Goal: Transaction & Acquisition: Purchase product/service

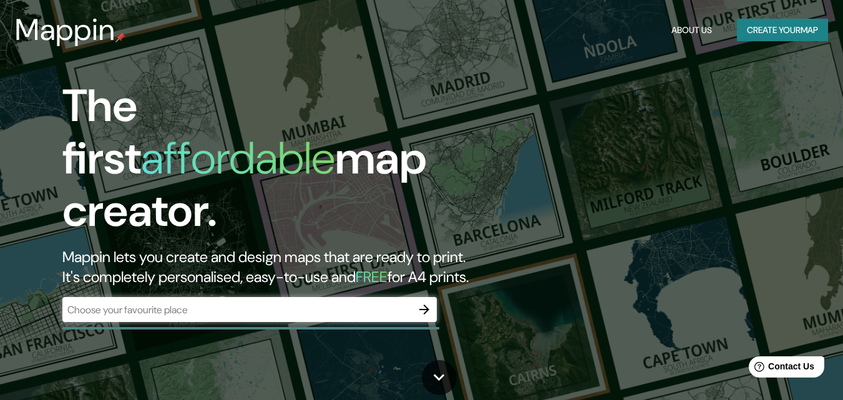
click at [564, 296] on div "The first affordable map creator. Mappin lets you create and design maps that a…" at bounding box center [421, 200] width 843 height 400
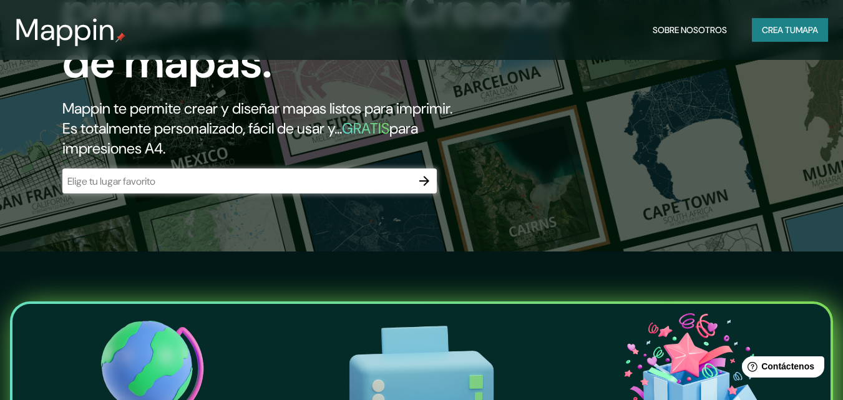
scroll to position [187, 0]
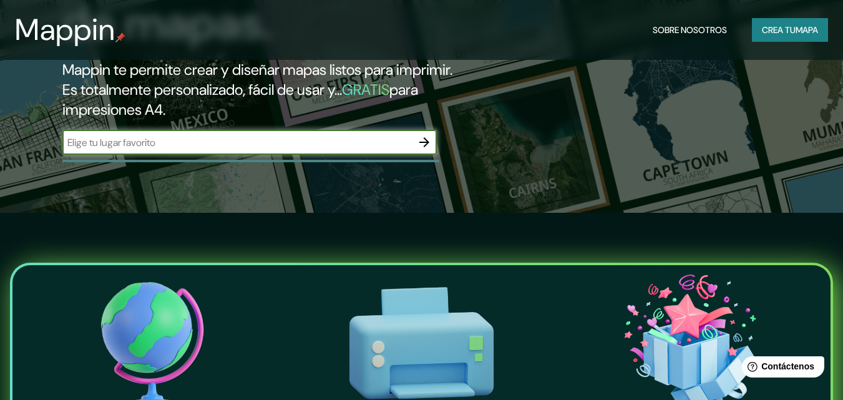
click at [110, 148] on input "text" at bounding box center [236, 142] width 349 height 14
type input "[GEOGRAPHIC_DATA]"
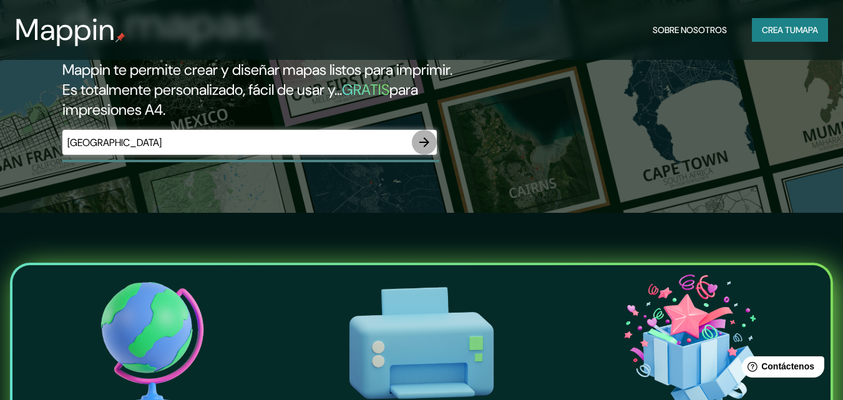
click at [427, 144] on icon "button" at bounding box center [424, 142] width 15 height 15
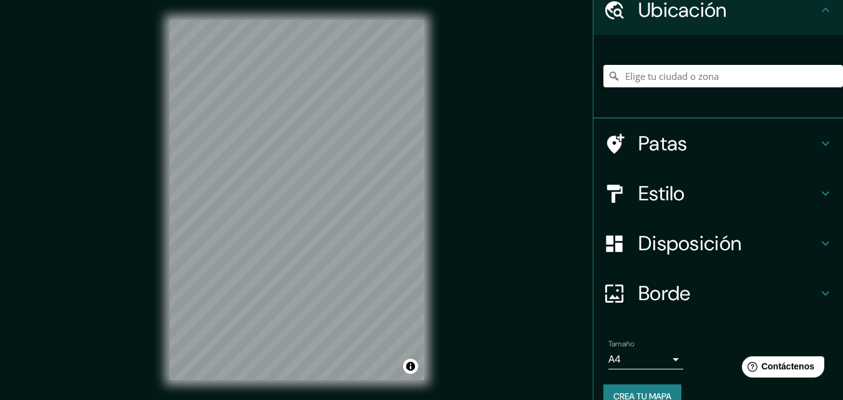
scroll to position [78, 0]
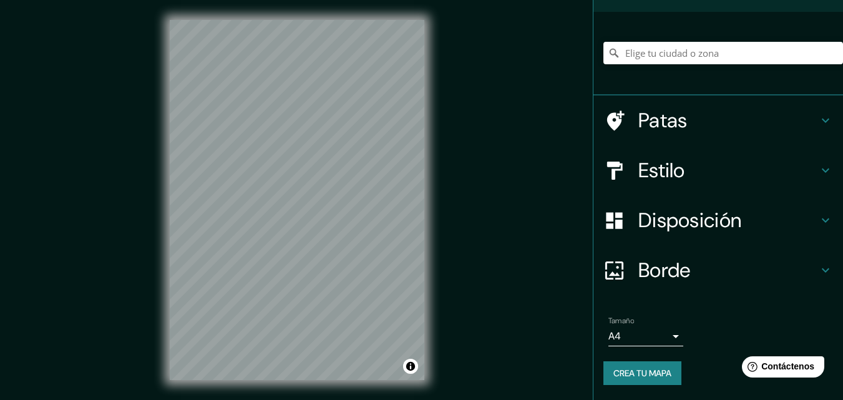
click at [661, 374] on font "Crea tu mapa" at bounding box center [642, 372] width 58 height 11
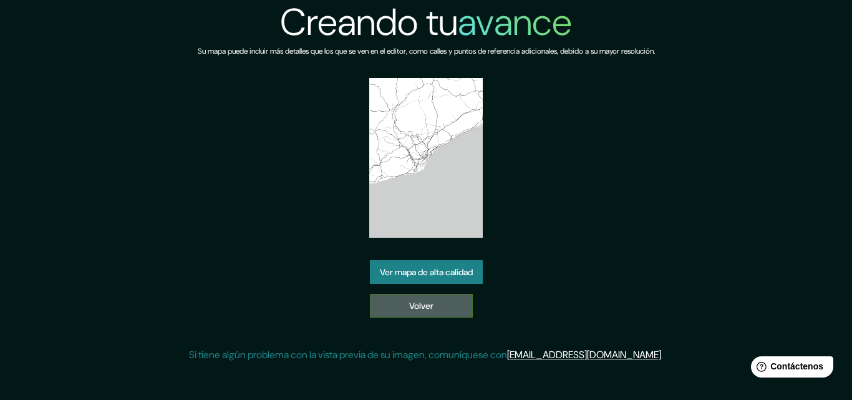
click at [409, 307] on font "Volver" at bounding box center [421, 305] width 24 height 11
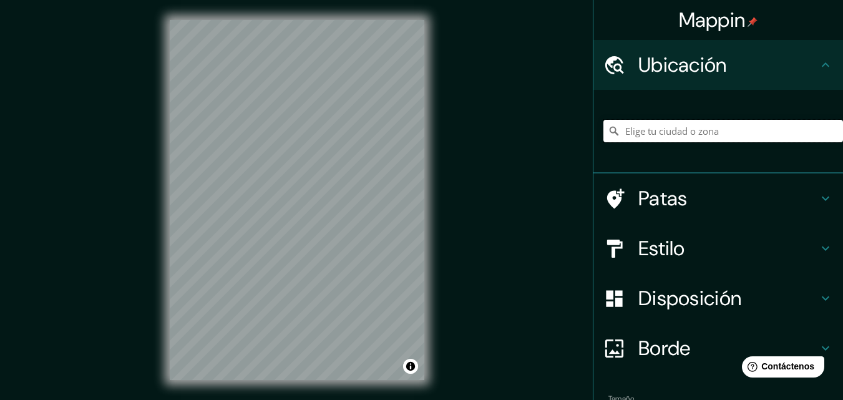
click at [646, 134] on input "Elige tu ciudad o zona" at bounding box center [723, 131] width 240 height 22
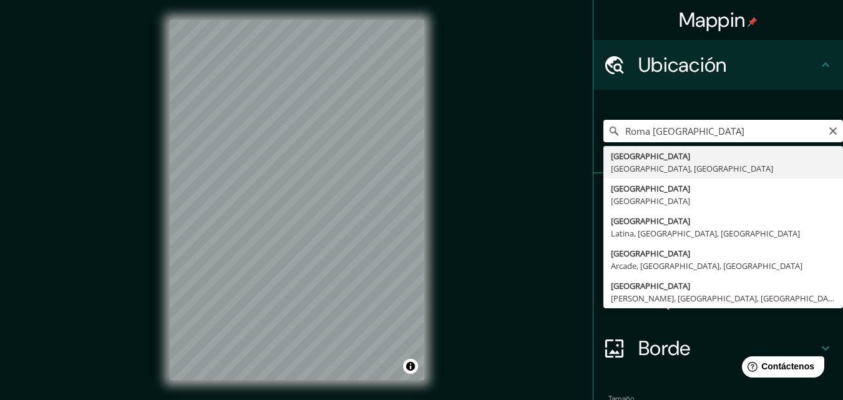
type input "Roma, Ciudad metropolitana de Roma Capital, Italia"
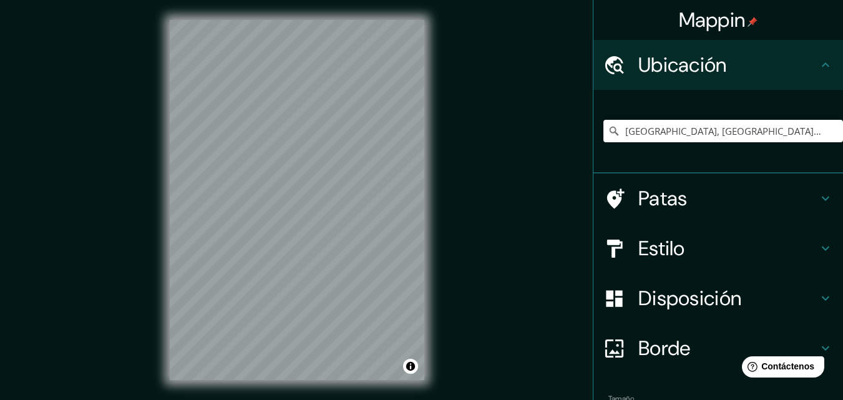
click at [823, 192] on icon at bounding box center [825, 198] width 15 height 15
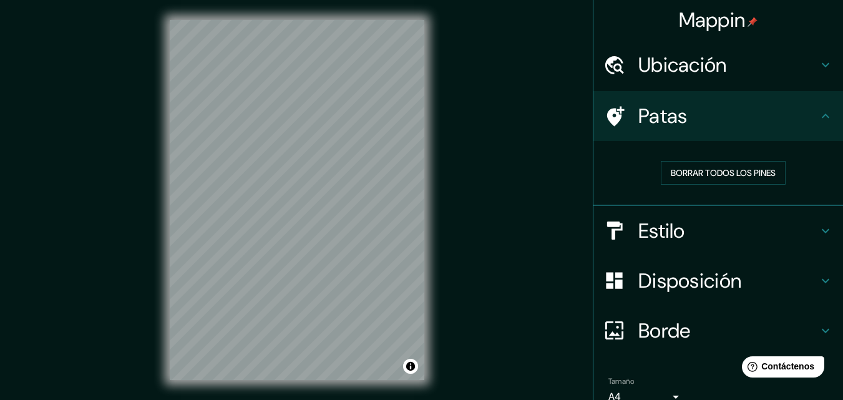
click at [822, 192] on div "Borrar todos los pines" at bounding box center [723, 173] width 240 height 44
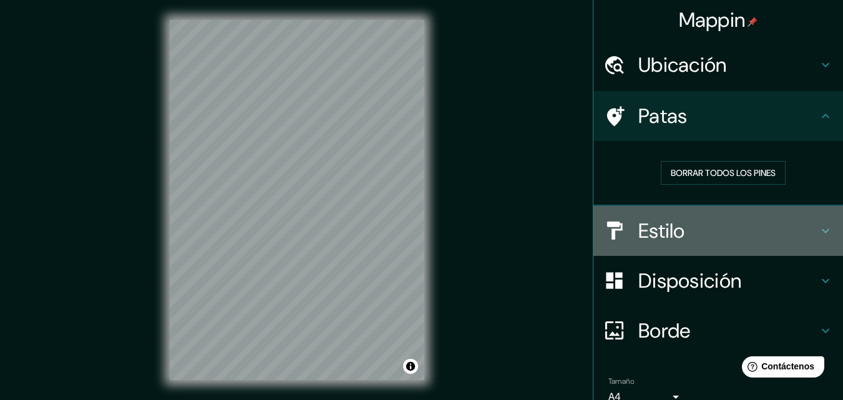
click at [686, 230] on h4 "Estilo" at bounding box center [728, 230] width 180 height 25
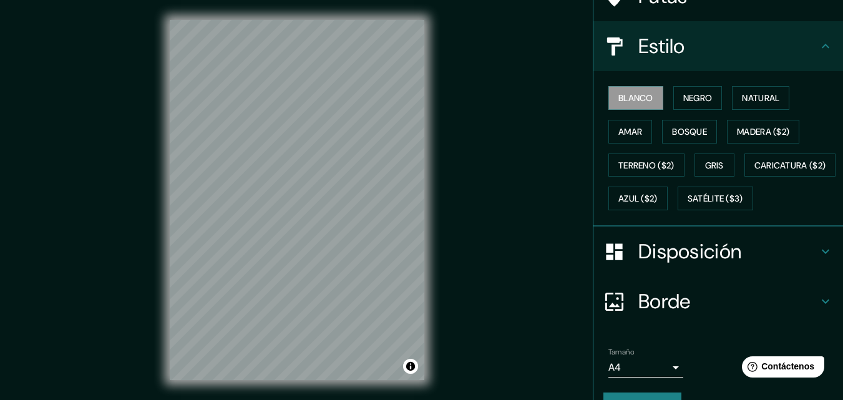
scroll to position [184, 0]
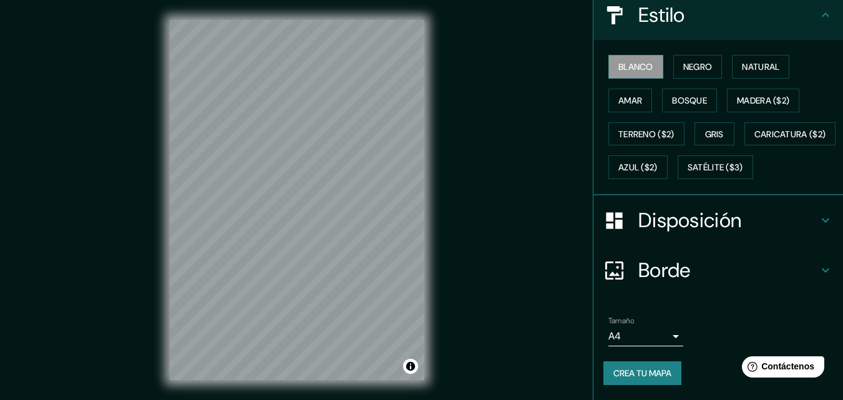
click at [682, 223] on font "Disposición" at bounding box center [689, 220] width 103 height 26
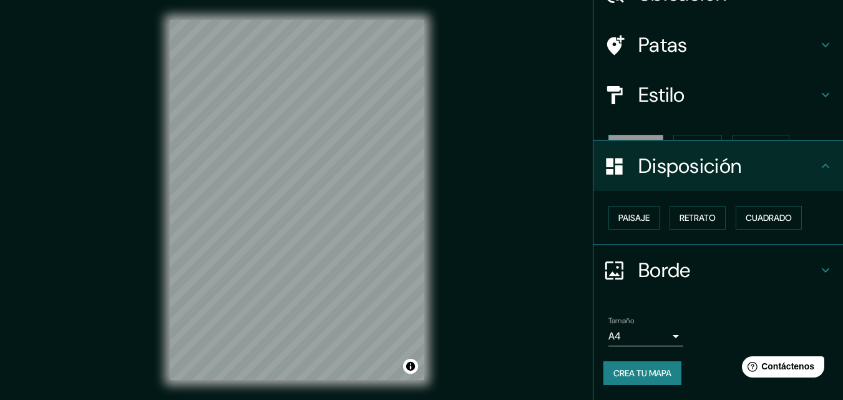
scroll to position [50, 0]
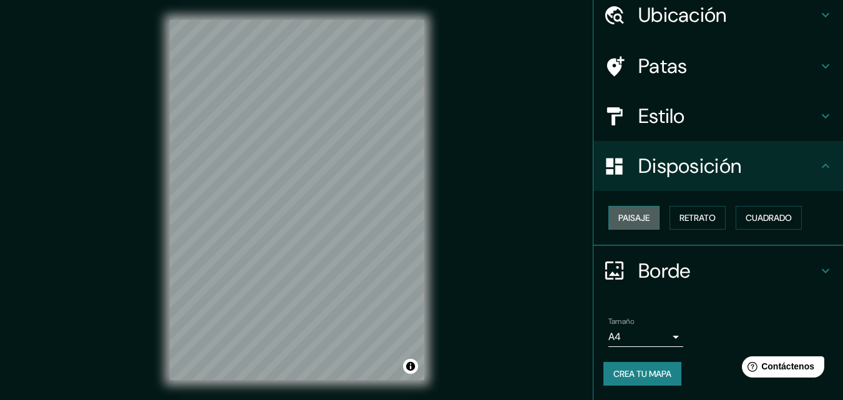
click at [641, 221] on font "Paisaje" at bounding box center [633, 217] width 31 height 11
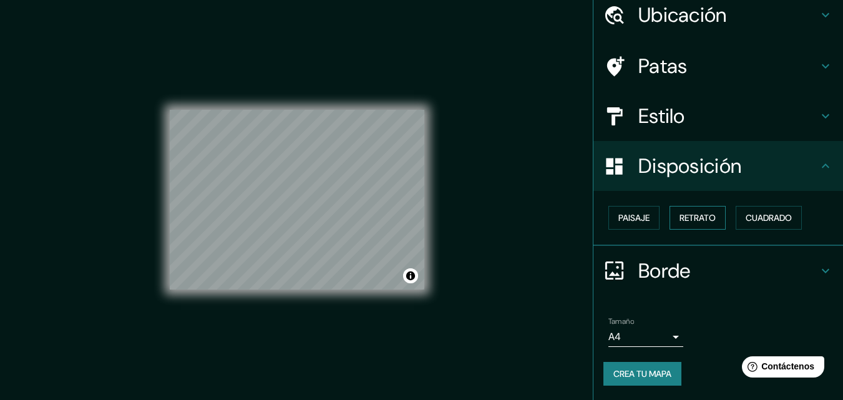
click at [696, 215] on font "Retrato" at bounding box center [697, 217] width 36 height 11
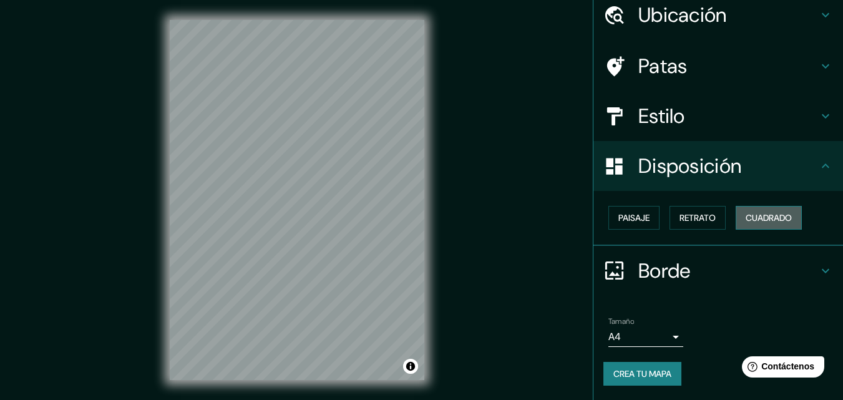
click at [749, 215] on font "Cuadrado" at bounding box center [768, 217] width 46 height 11
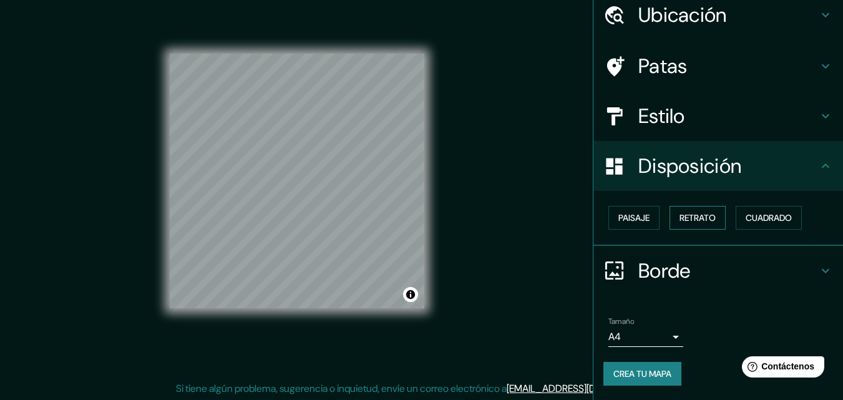
scroll to position [20, 0]
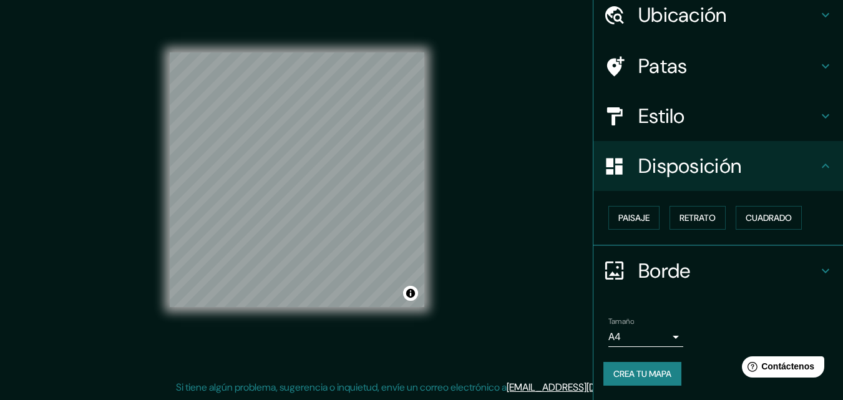
click at [661, 268] on font "Borde" at bounding box center [664, 271] width 52 height 26
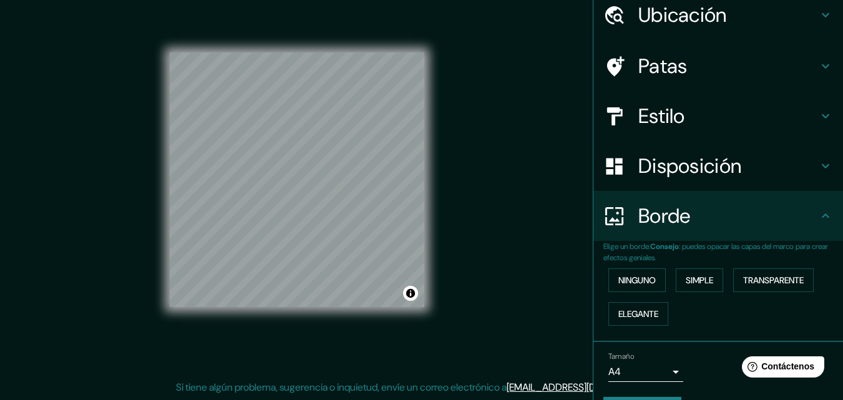
scroll to position [85, 0]
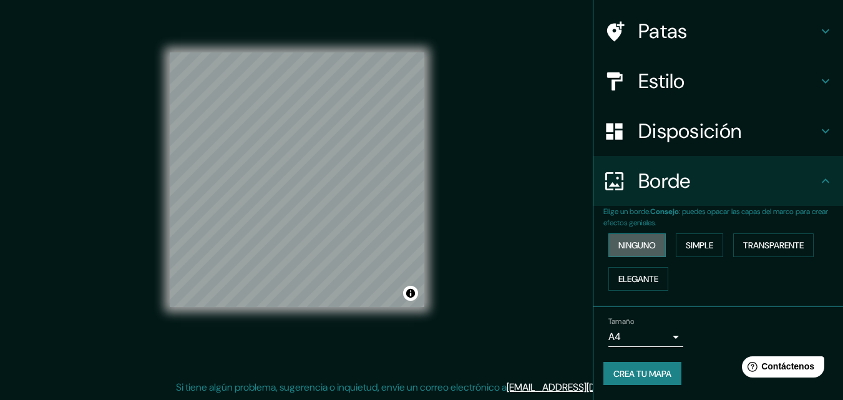
click at [654, 247] on button "Ninguno" at bounding box center [636, 245] width 57 height 24
click at [700, 247] on font "Simple" at bounding box center [699, 245] width 27 height 11
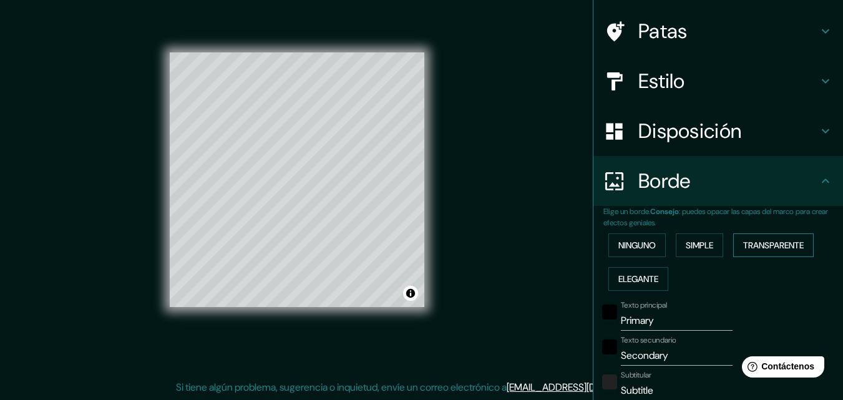
click at [754, 242] on font "Transparente" at bounding box center [773, 245] width 61 height 11
click at [650, 273] on font "Elegante" at bounding box center [638, 278] width 40 height 11
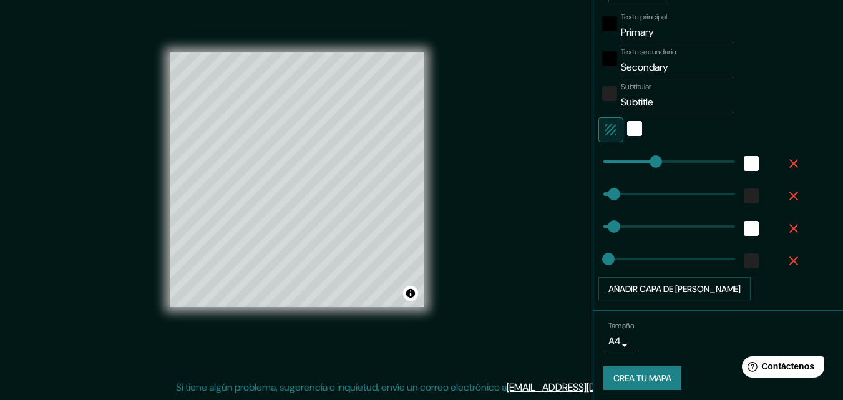
scroll to position [378, 0]
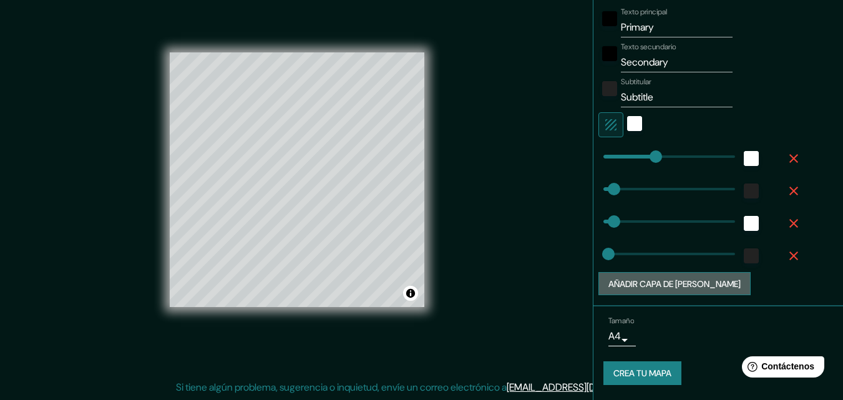
click at [673, 281] on font "Añadir capa de marco" at bounding box center [674, 283] width 132 height 11
type input "163"
type input "33"
type input "16"
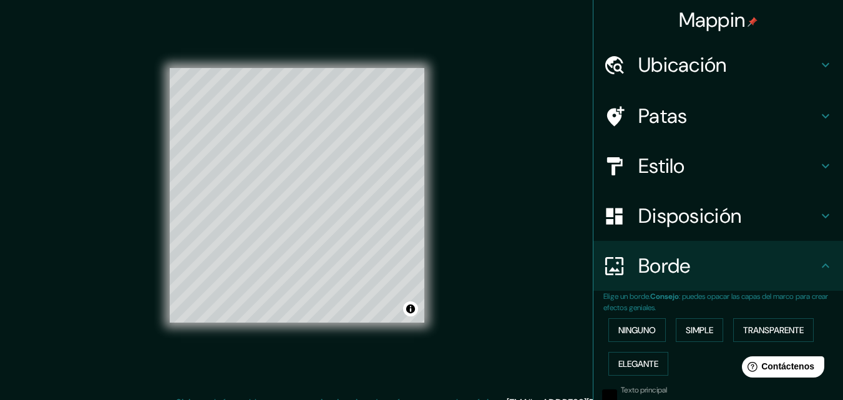
scroll to position [0, 0]
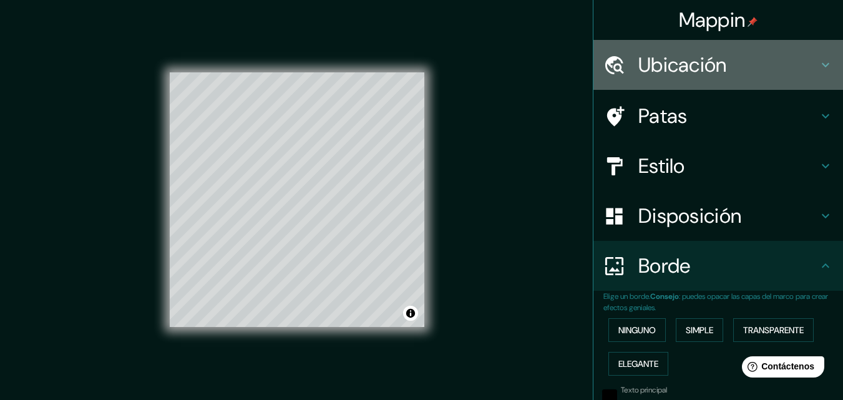
click at [709, 69] on font "Ubicación" at bounding box center [682, 65] width 89 height 26
type input "163"
type input "33"
type input "16"
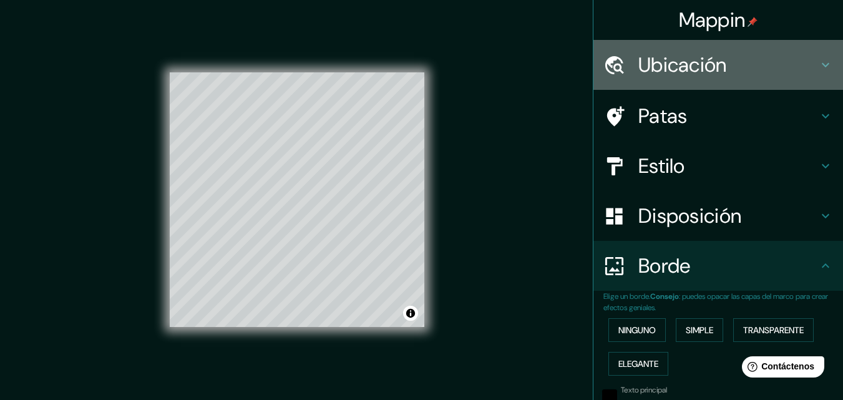
type input "163"
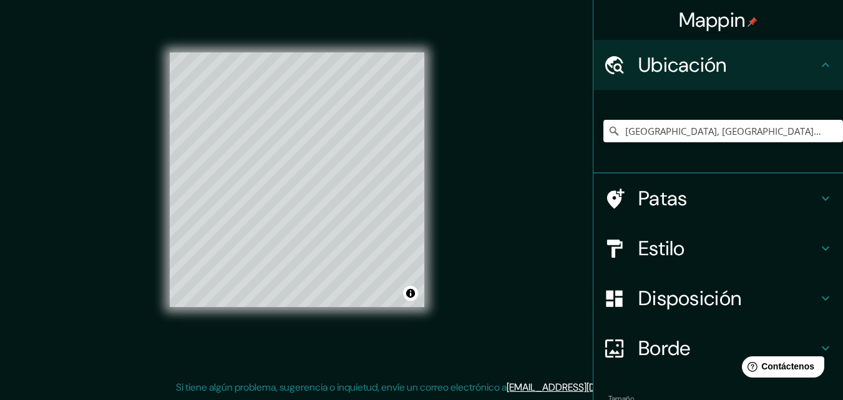
scroll to position [78, 0]
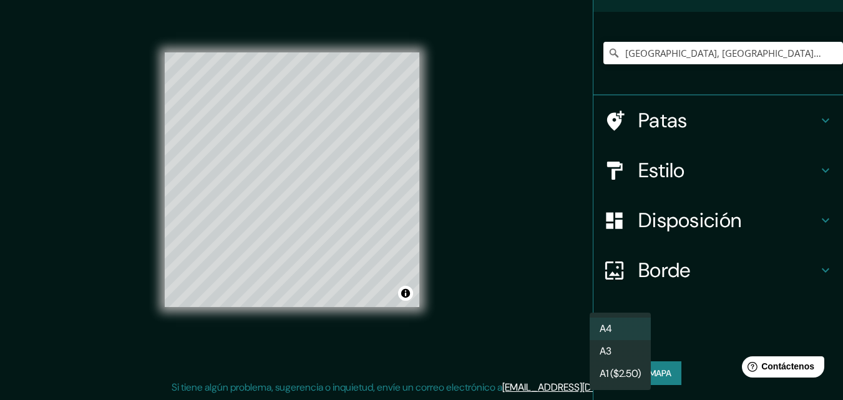
click at [611, 336] on body "Mappin Ubicación Roma, Ciudad metropolitana de Roma Capital, Italia Patas Estil…" at bounding box center [421, 180] width 843 height 400
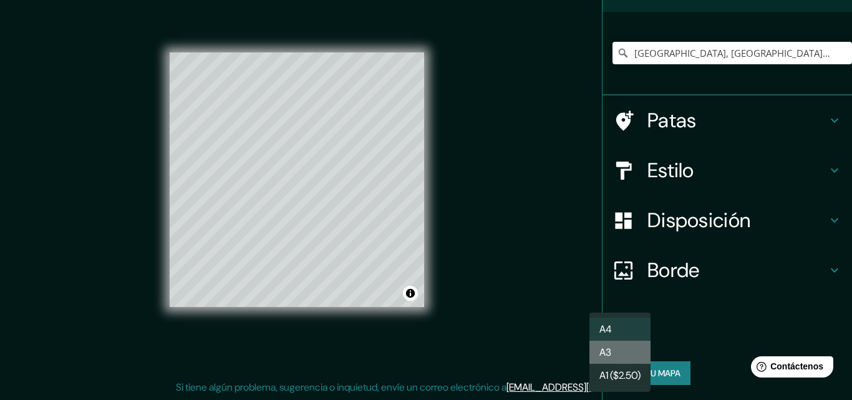
click at [631, 347] on li "A3" at bounding box center [619, 352] width 61 height 23
type input "a4"
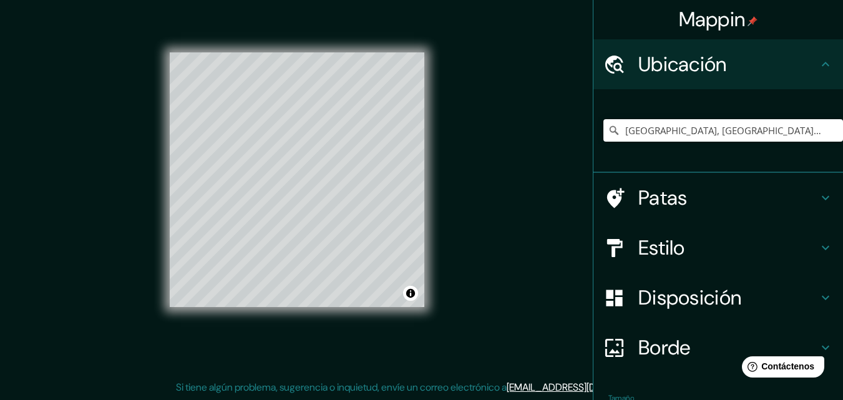
scroll to position [0, 0]
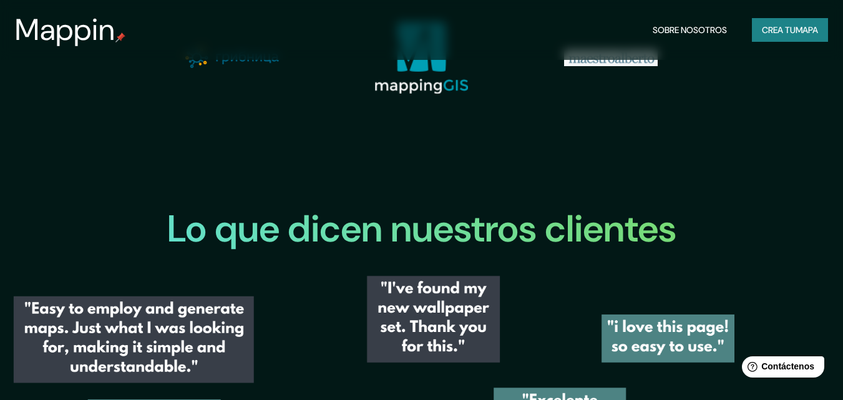
scroll to position [1435, 0]
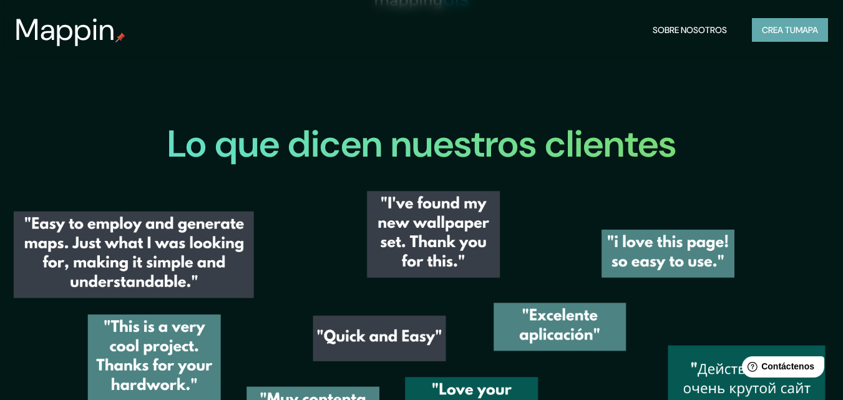
click at [772, 28] on font "Crea tu" at bounding box center [779, 29] width 34 height 11
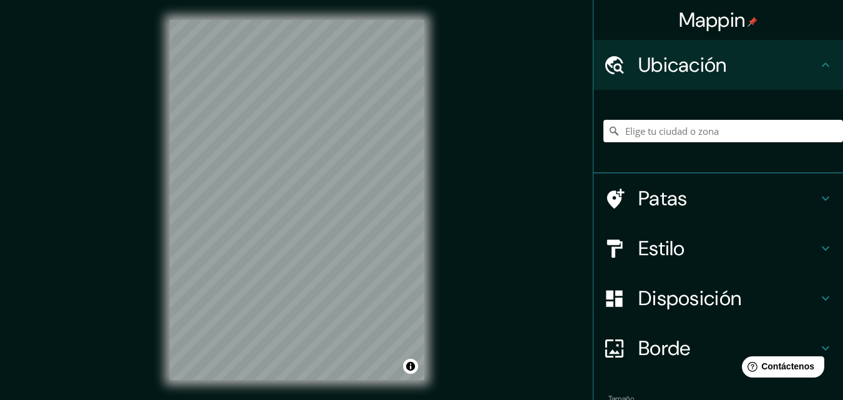
click at [818, 63] on icon at bounding box center [825, 64] width 15 height 15
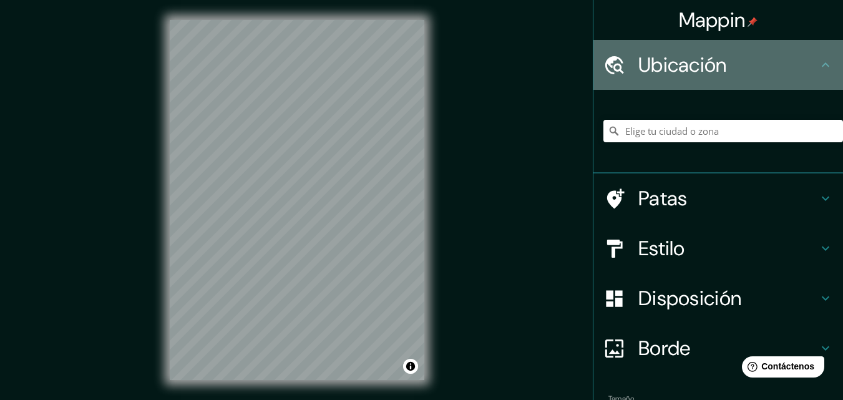
click at [818, 63] on icon at bounding box center [825, 64] width 15 height 15
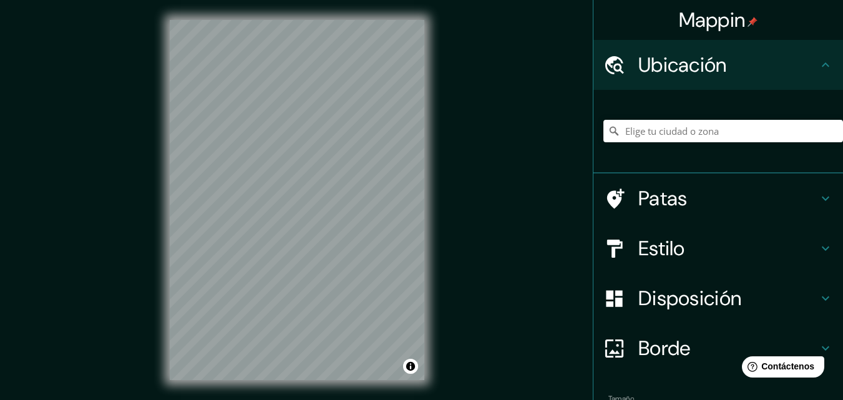
click at [820, 200] on icon at bounding box center [825, 198] width 15 height 15
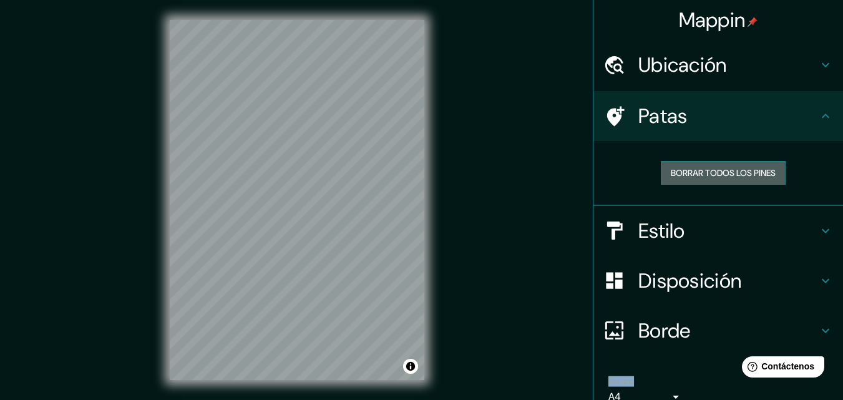
click at [721, 168] on font "Borrar todos los pines" at bounding box center [723, 172] width 105 height 11
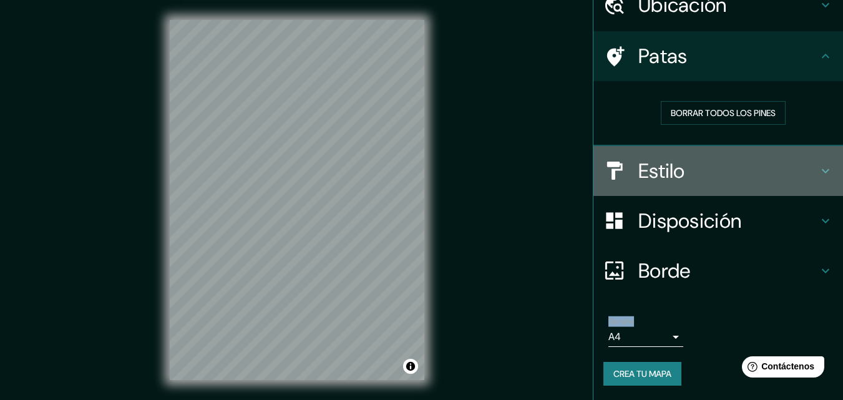
click at [675, 168] on font "Estilo" at bounding box center [661, 171] width 47 height 26
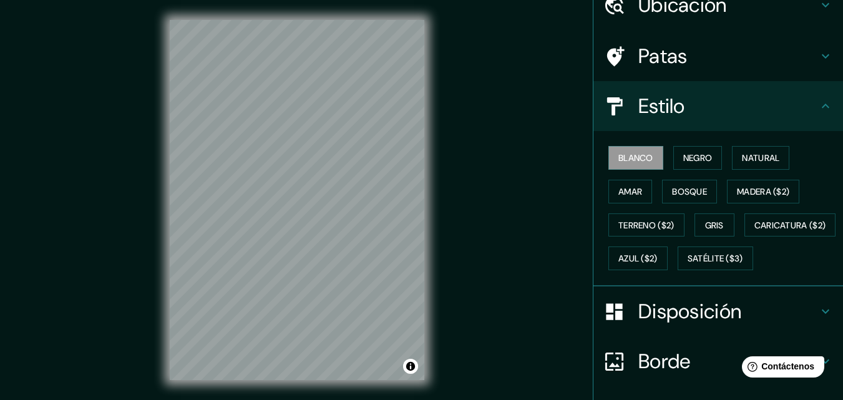
scroll to position [0, 0]
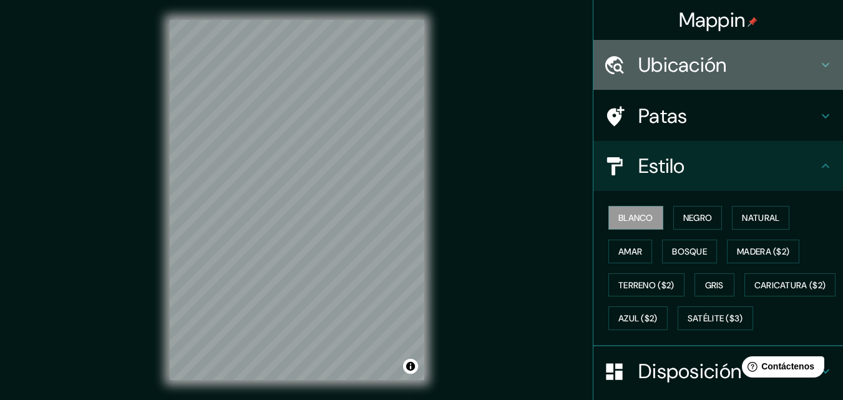
click at [686, 68] on font "Ubicación" at bounding box center [682, 65] width 89 height 26
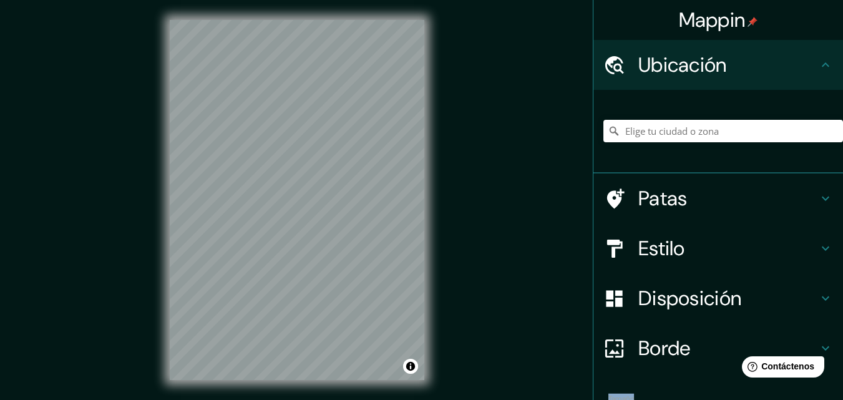
click at [641, 203] on font "Patas" at bounding box center [662, 198] width 49 height 26
click at [641, 203] on ul "Ubicación Patas Estilo Disposición Borde Elige un borde. Consejo : puedes opaca…" at bounding box center [718, 259] width 250 height 438
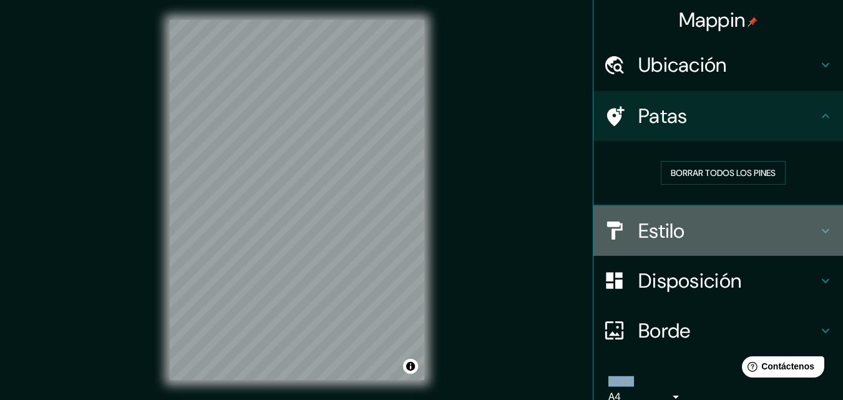
click at [651, 231] on font "Estilo" at bounding box center [661, 231] width 47 height 26
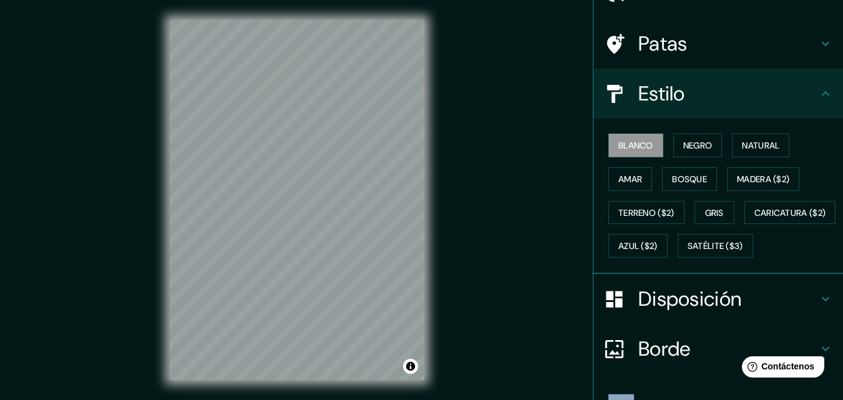
scroll to position [125, 0]
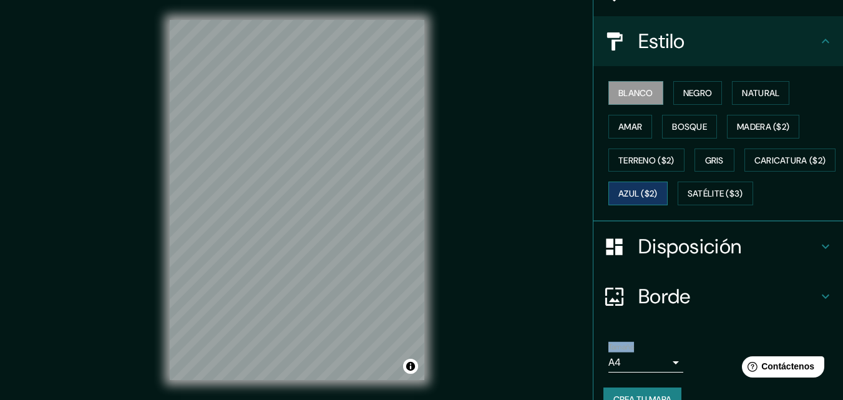
click at [657, 194] on font "Azul ($2)" at bounding box center [637, 193] width 39 height 11
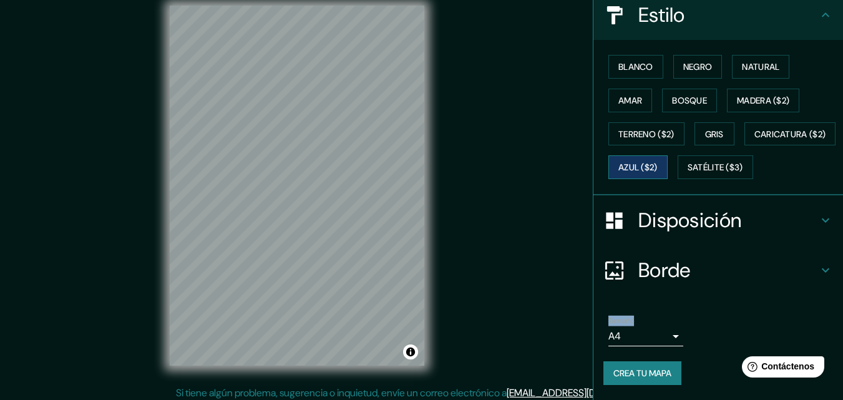
scroll to position [20, 0]
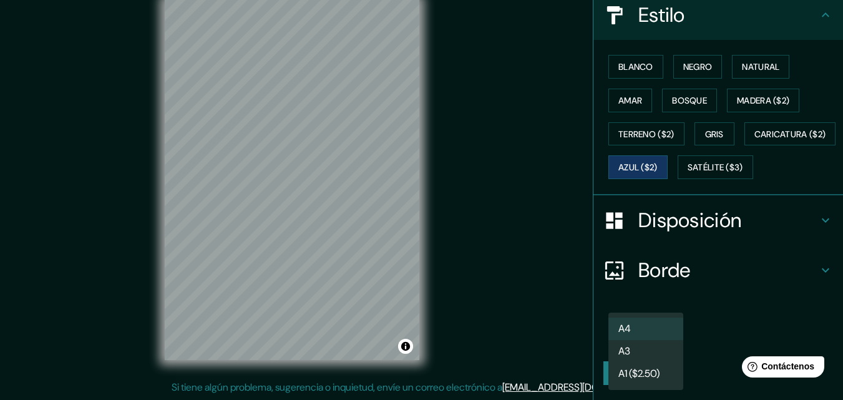
click at [664, 337] on body "Mappin Ubicación Patas Estilo Blanco Negro Natural Amar Bosque Madera ($2) Terr…" at bounding box center [421, 180] width 843 height 400
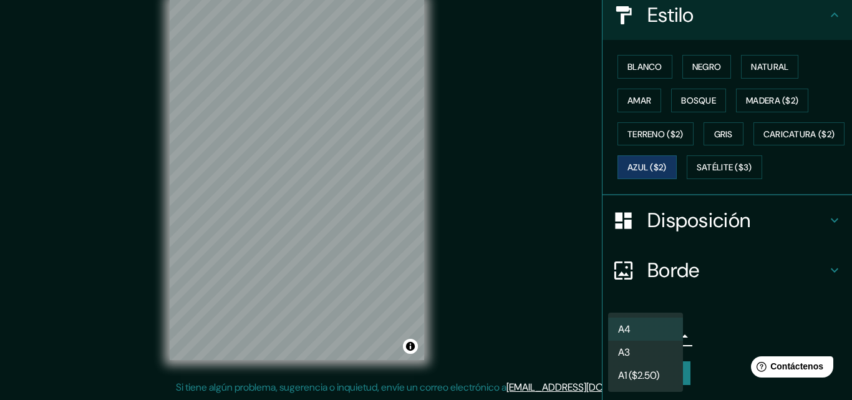
click at [630, 331] on font "A4" at bounding box center [624, 328] width 12 height 13
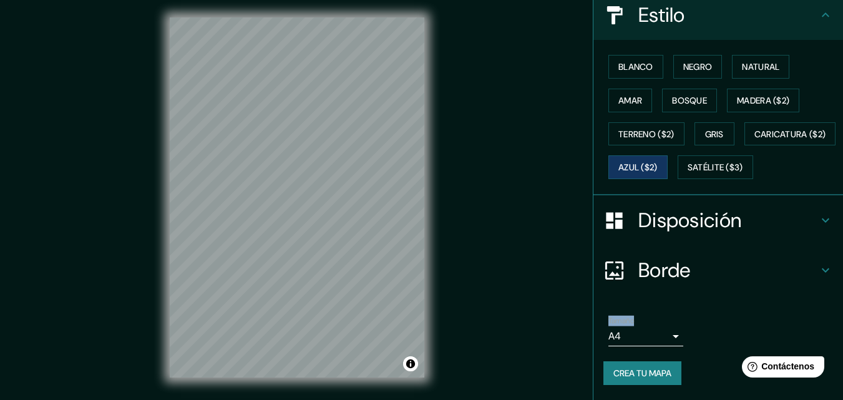
scroll to position [0, 0]
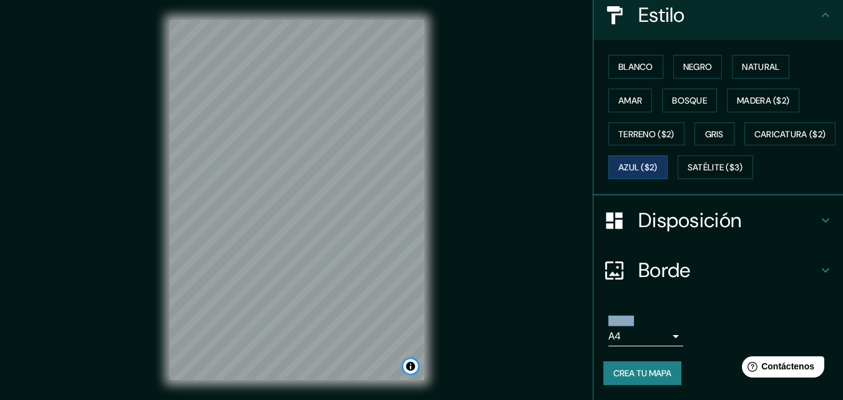
click at [410, 368] on button "Activar o desactivar atribución" at bounding box center [410, 366] width 15 height 15
click at [409, 368] on button "Activar o desactivar atribución" at bounding box center [410, 366] width 15 height 15
click at [410, 367] on button "Activar o desactivar atribución" at bounding box center [410, 366] width 15 height 15
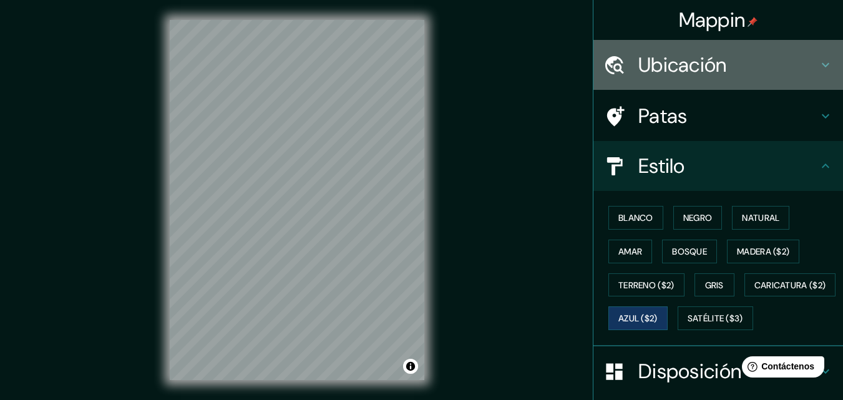
click at [705, 69] on font "Ubicación" at bounding box center [682, 65] width 89 height 26
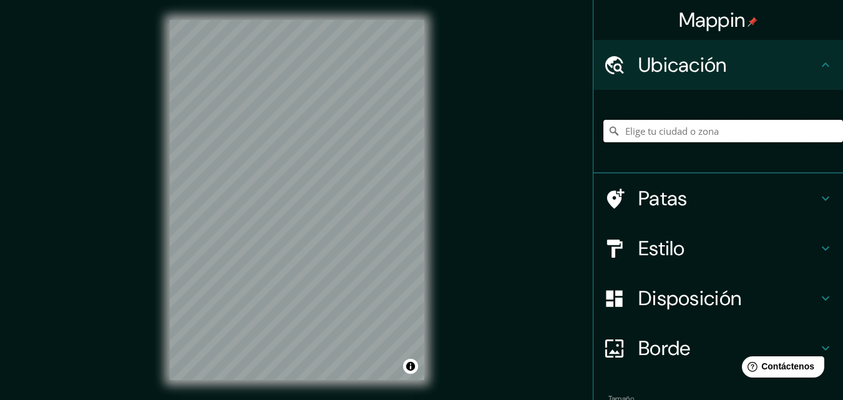
click at [675, 123] on input "Elige tu ciudad o zona" at bounding box center [723, 131] width 240 height 22
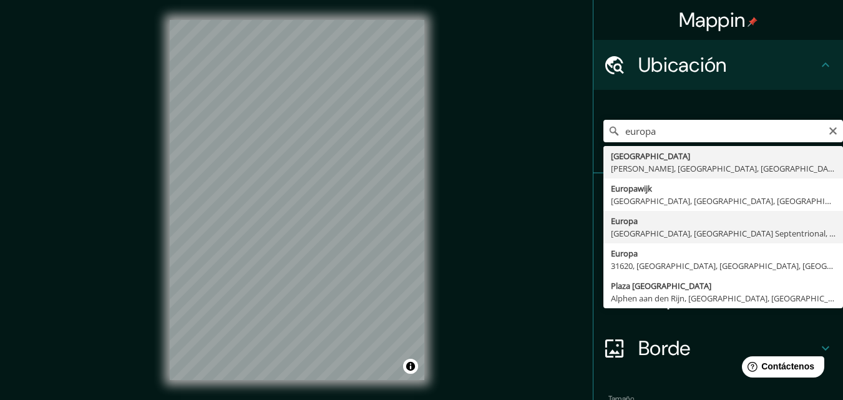
type input "Europa, Purmerend, Holanda Septentrional, Países Bajos"
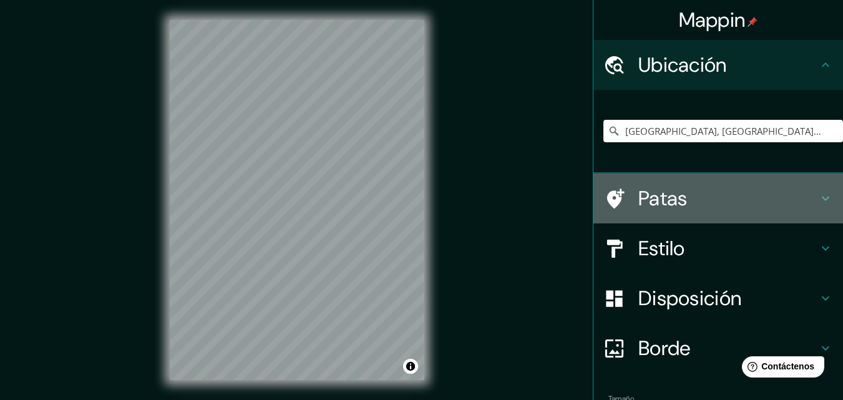
click at [818, 201] on icon at bounding box center [825, 198] width 15 height 15
click at [815, 201] on div "Patas" at bounding box center [718, 198] width 250 height 50
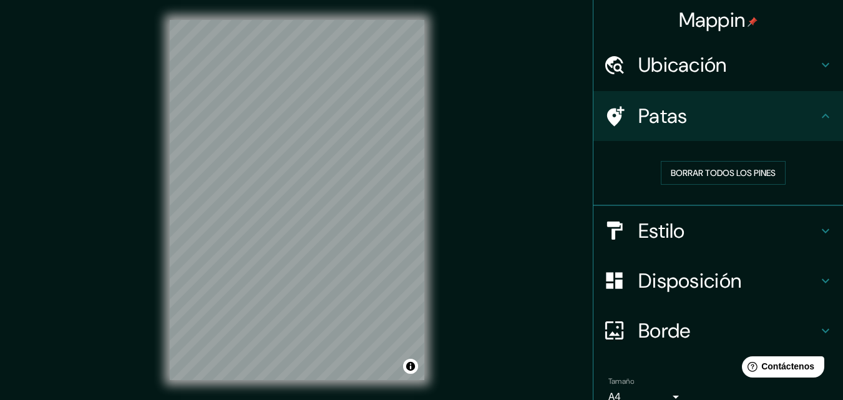
click at [815, 201] on div "Borrar todos los pines" at bounding box center [718, 173] width 250 height 65
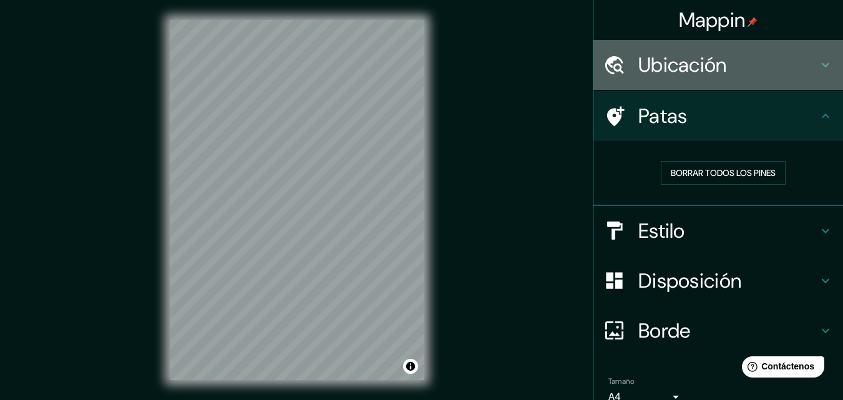
click at [666, 62] on font "Ubicación" at bounding box center [682, 65] width 89 height 26
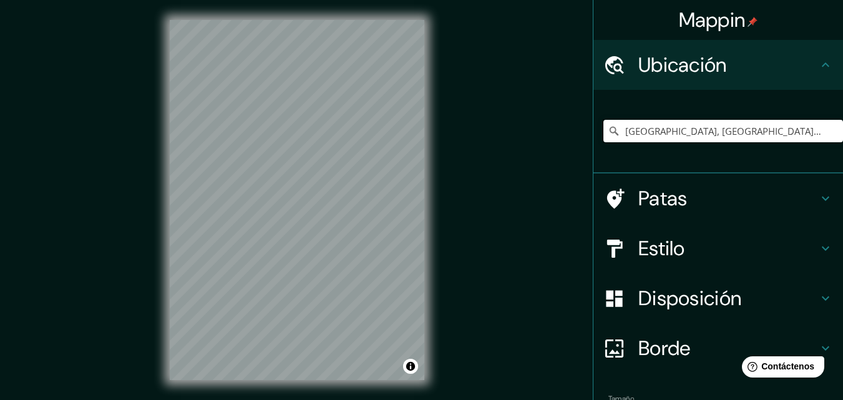
scroll to position [0, 51]
drag, startPoint x: 618, startPoint y: 134, endPoint x: 838, endPoint y: 147, distance: 220.5
click at [838, 147] on div "Mappin Ubicación Europa, Purmerend, Holanda Septentrional, Países Bajos Patas E…" at bounding box center [718, 200] width 250 height 400
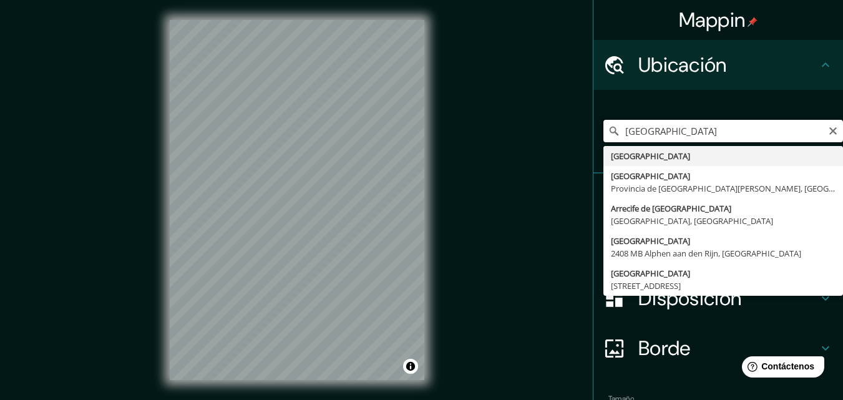
type input "Venezuela"
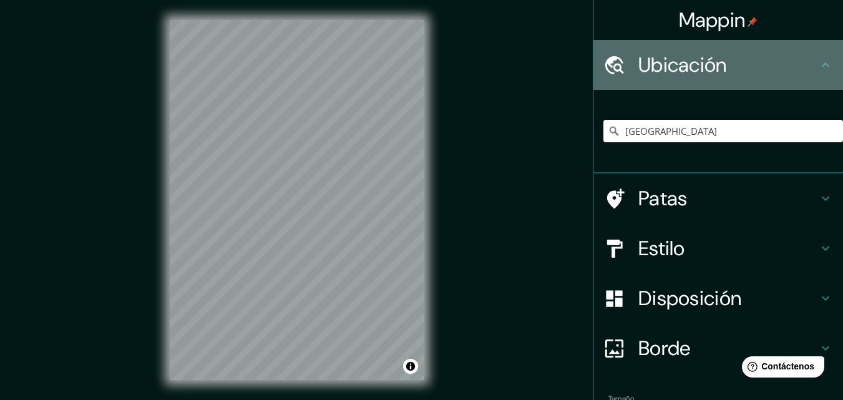
click at [807, 74] on h4 "Ubicación" at bounding box center [728, 64] width 180 height 25
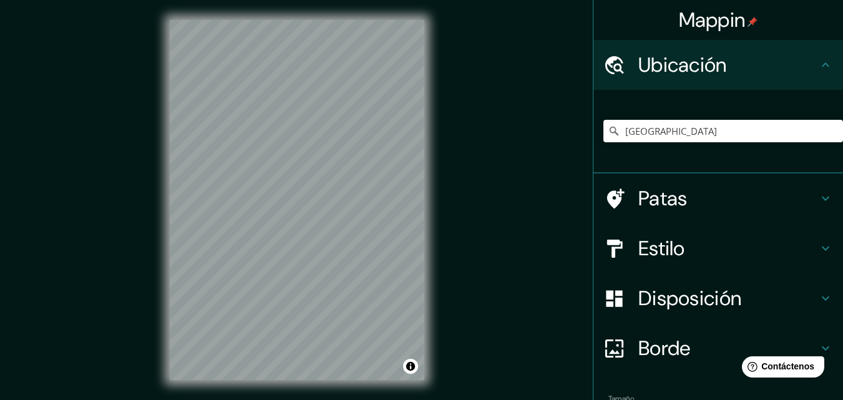
click at [807, 74] on h4 "Ubicación" at bounding box center [728, 64] width 180 height 25
click at [735, 24] on font "Mappin" at bounding box center [712, 20] width 67 height 26
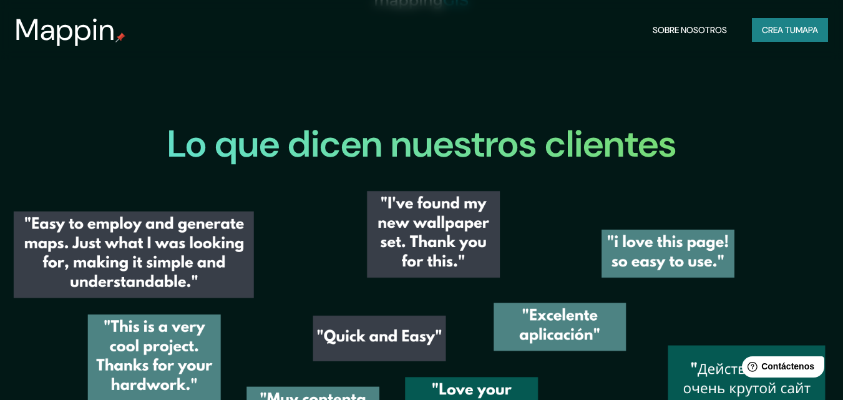
scroll to position [1716, 0]
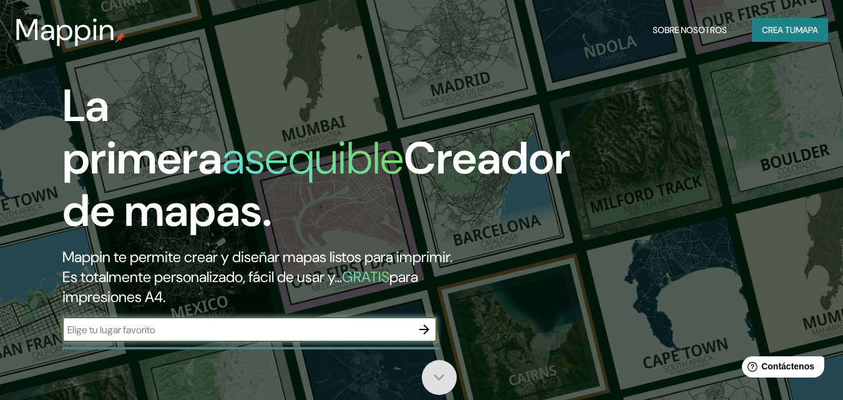
click at [435, 384] on icon at bounding box center [439, 377] width 22 height 22
